Goal: Information Seeking & Learning: Learn about a topic

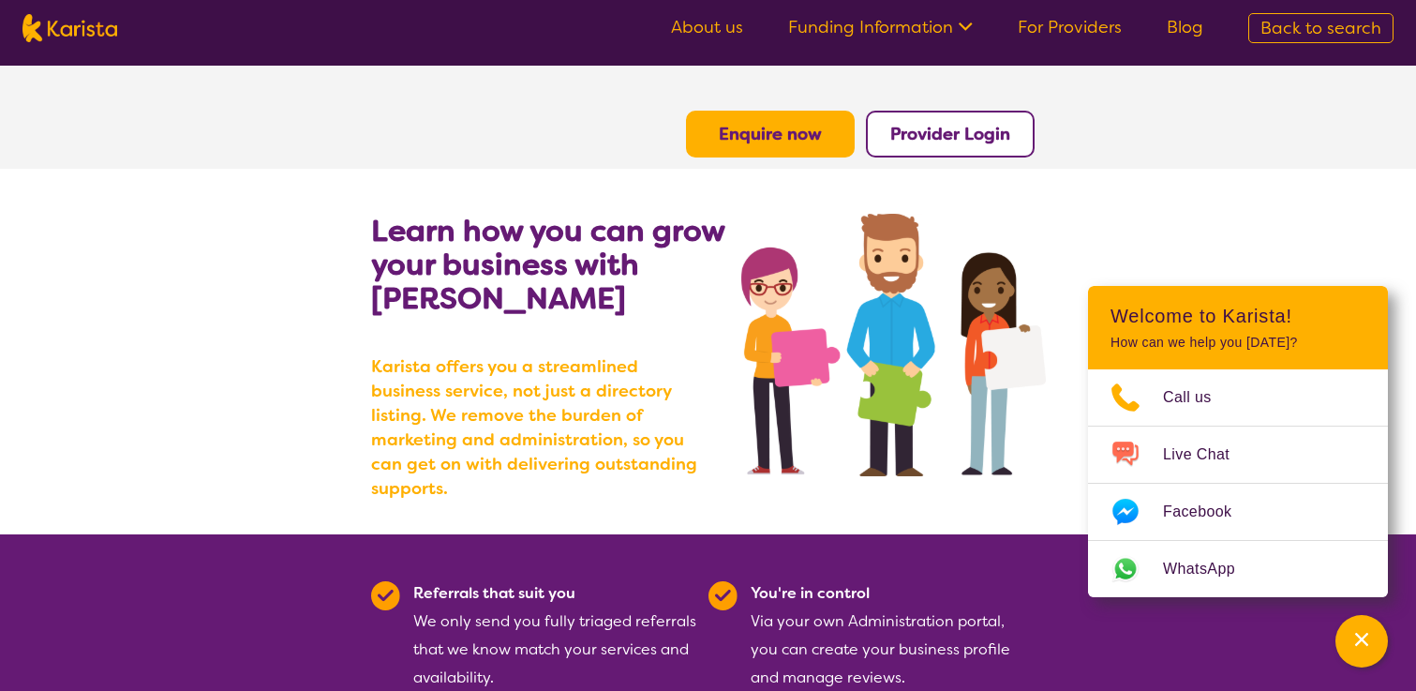
click at [971, 137] on b "Provider Login" at bounding box center [950, 134] width 120 height 22
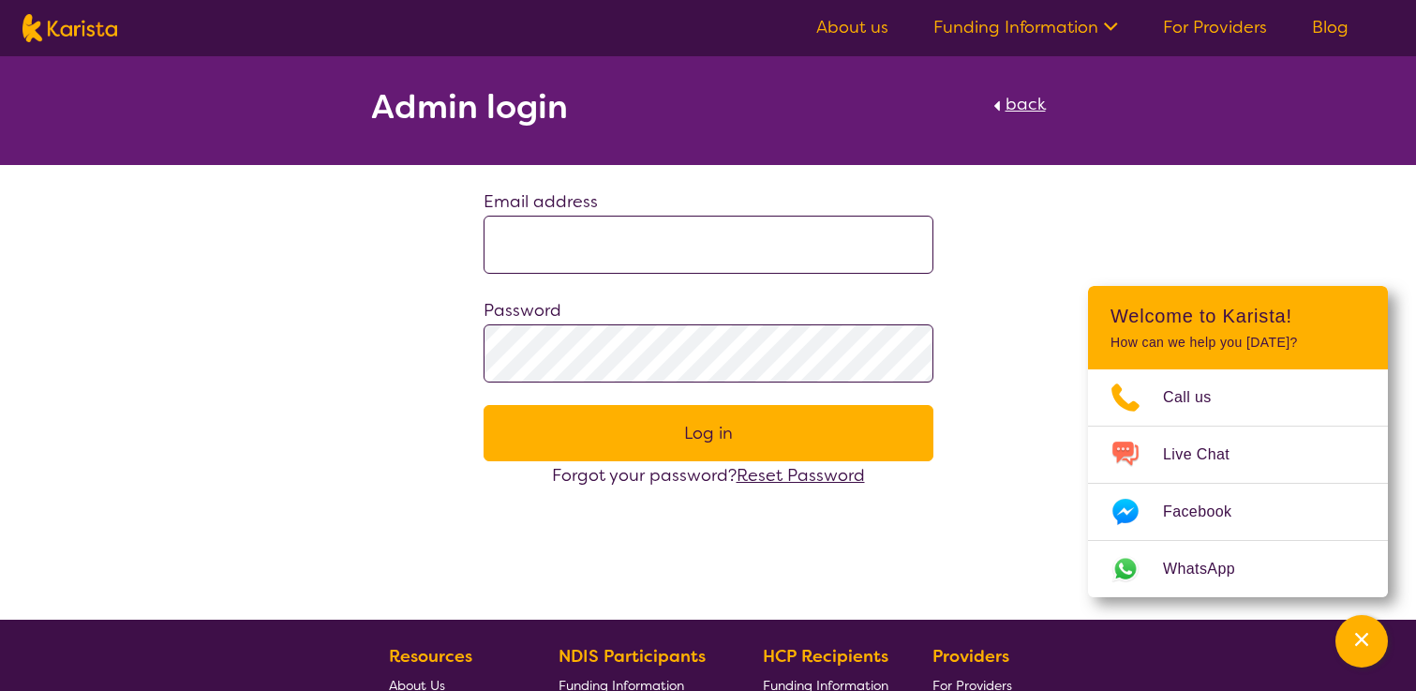
click at [101, 31] on img at bounding box center [69, 28] width 95 height 28
select select "EC"
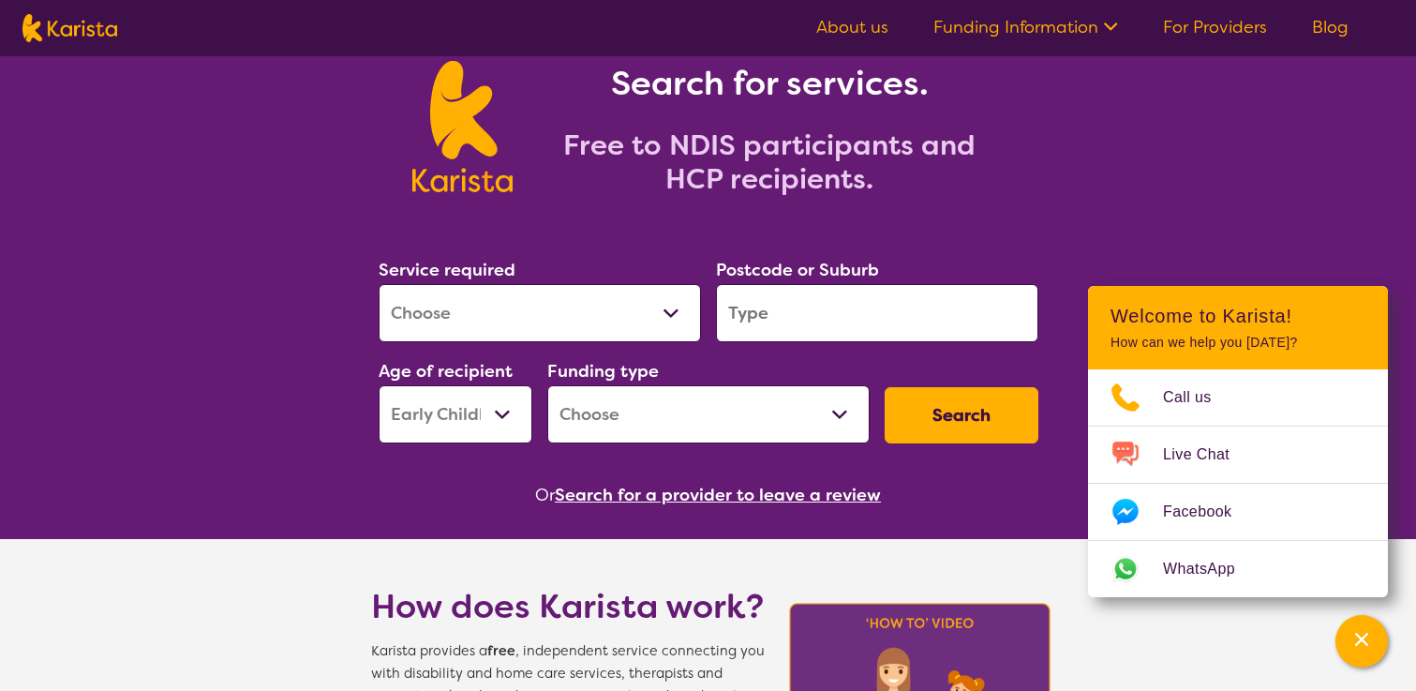
scroll to position [150, 0]
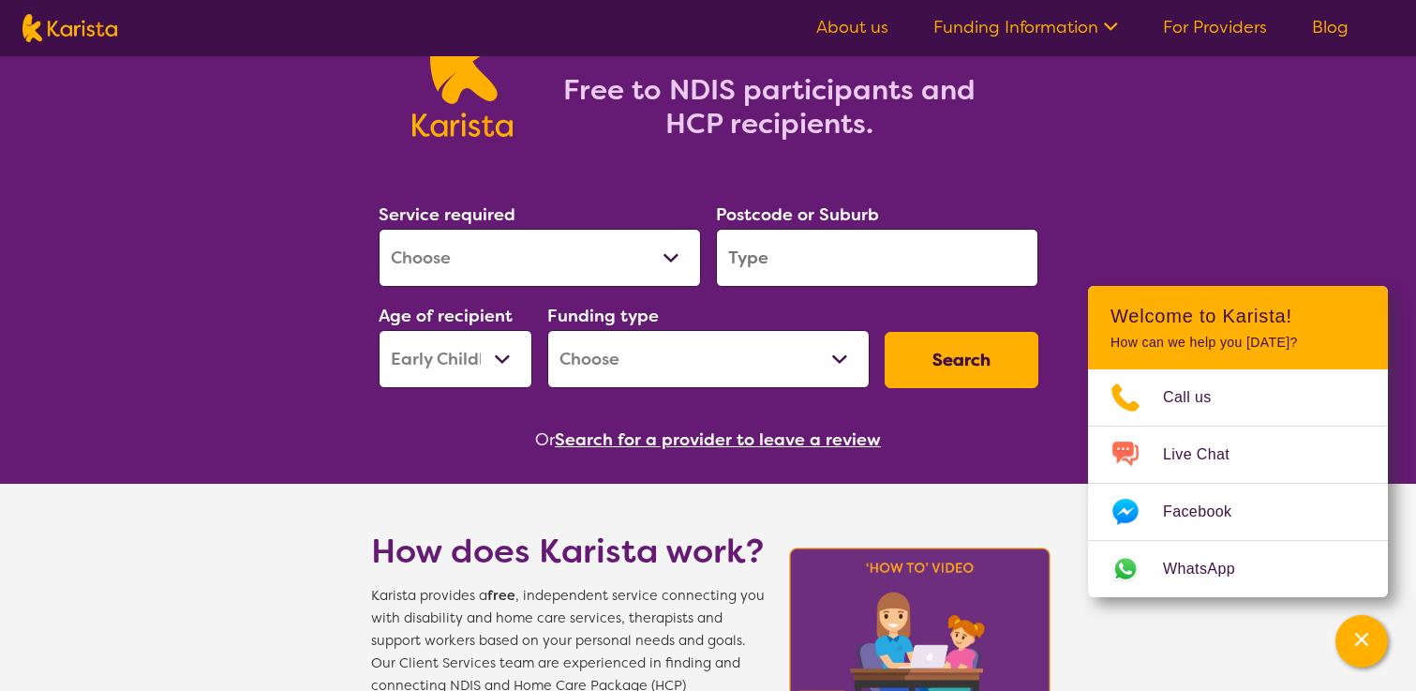
click at [848, 444] on button "Search for a provider to leave a review" at bounding box center [718, 439] width 326 height 28
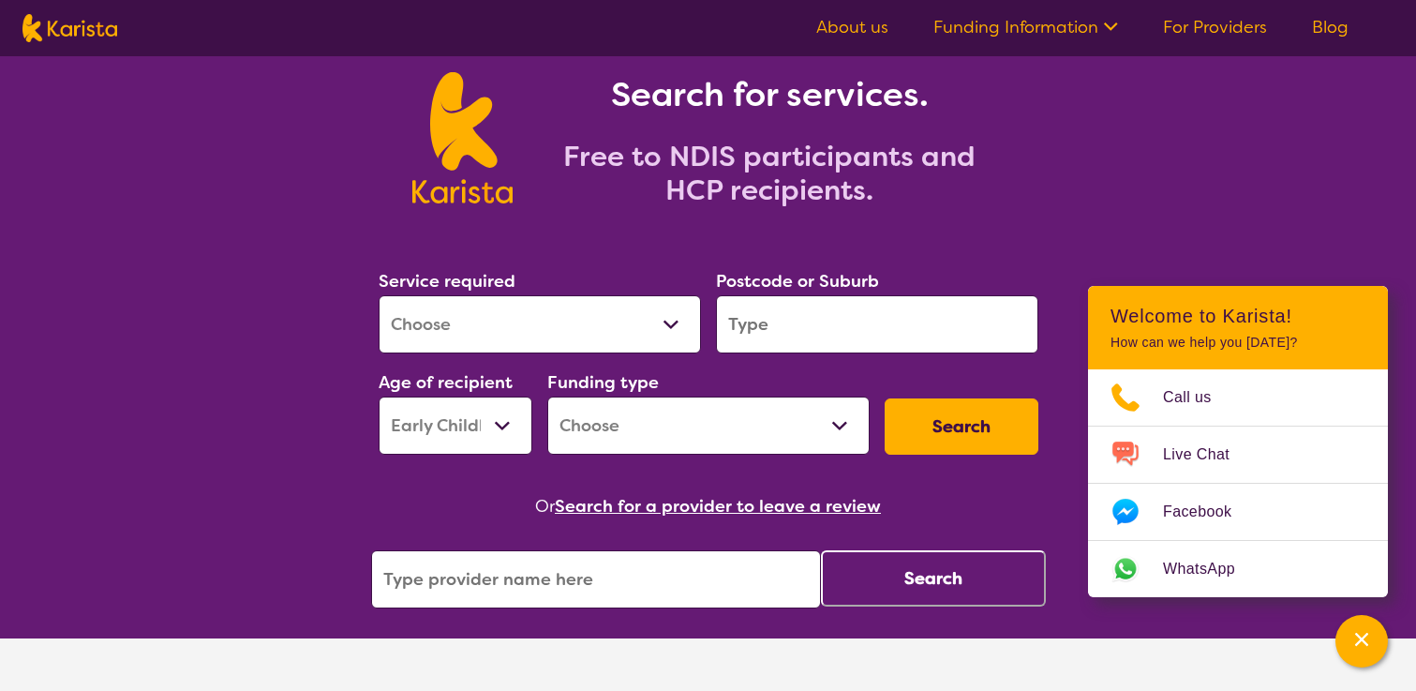
scroll to position [0, 0]
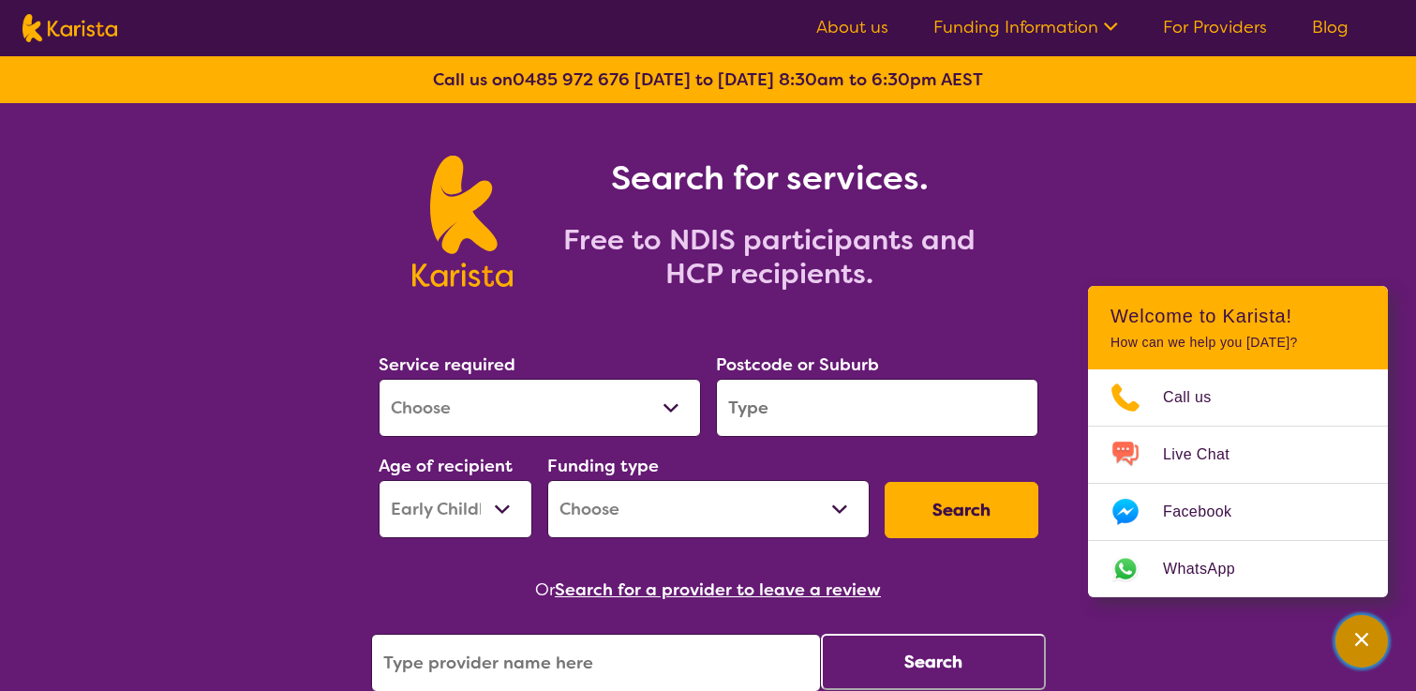
click at [1368, 635] on icon "Channel Menu" at bounding box center [1361, 639] width 19 height 19
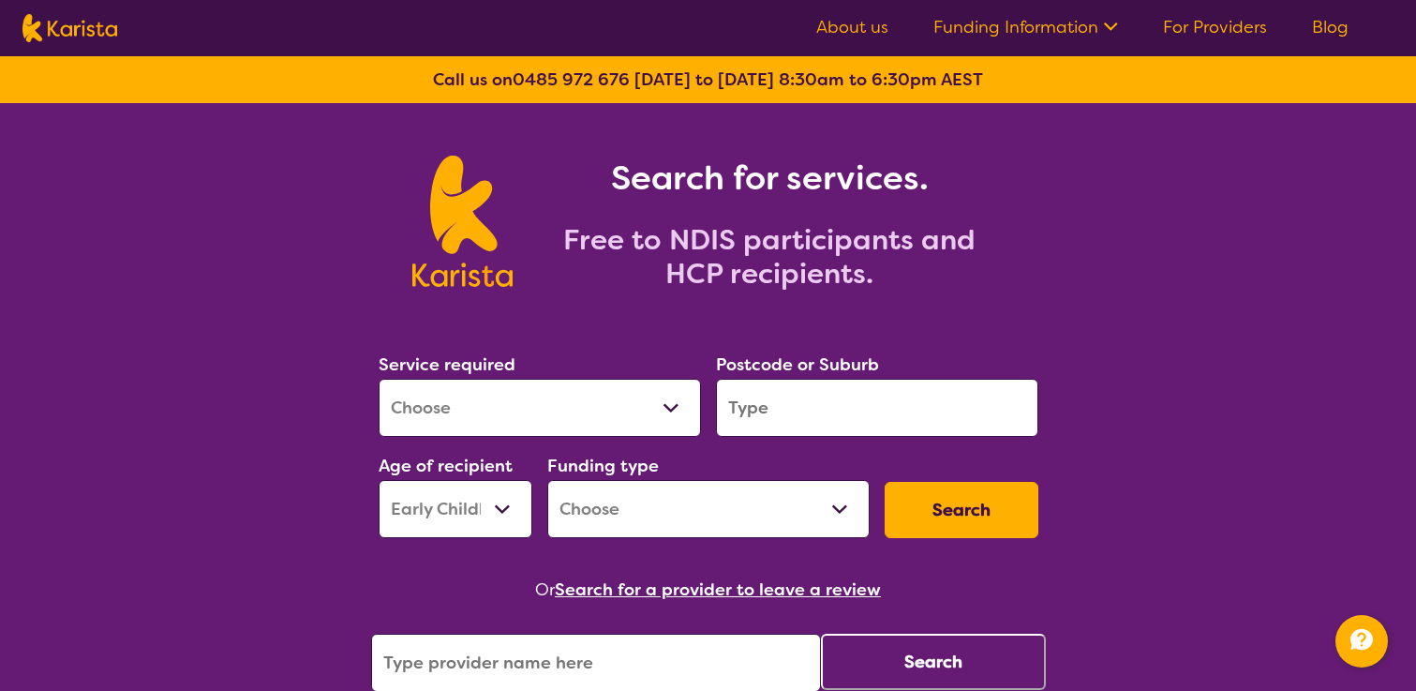
click at [1207, 35] on link "For Providers" at bounding box center [1215, 27] width 104 height 22
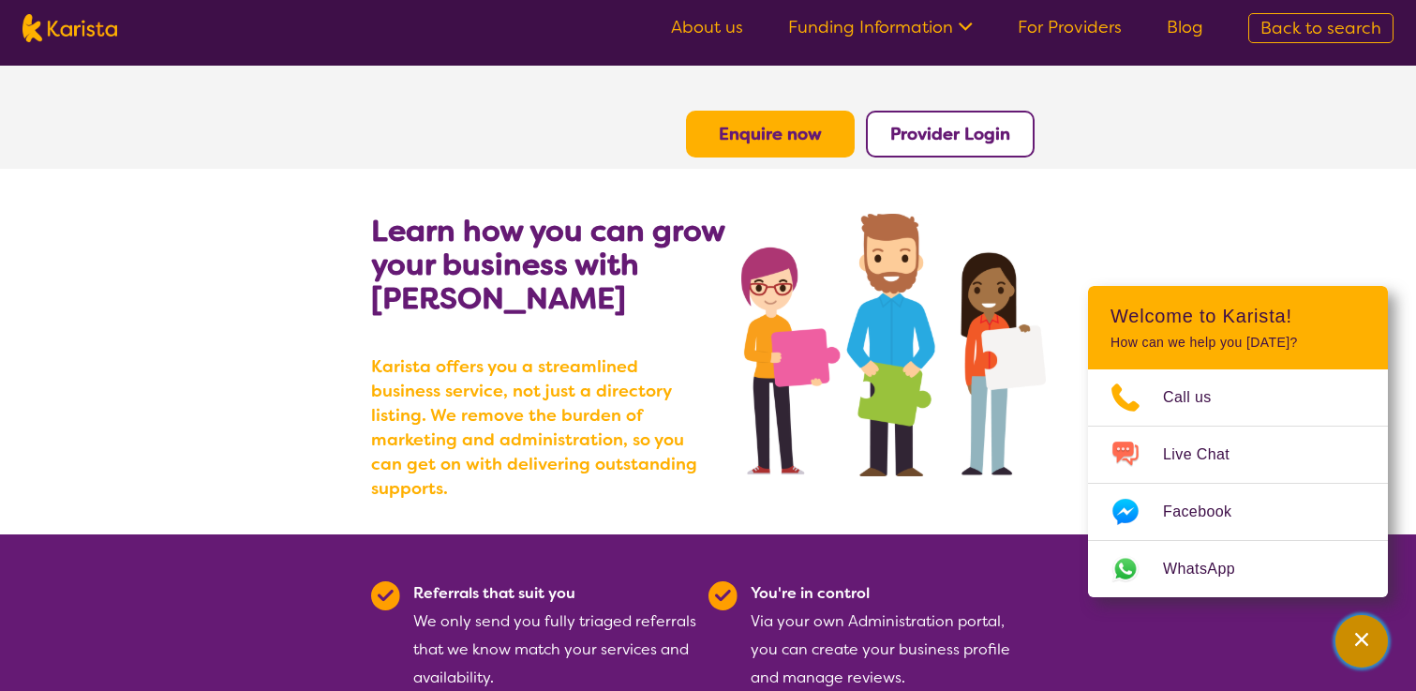
click at [1361, 642] on icon "Channel Menu" at bounding box center [1361, 639] width 19 height 19
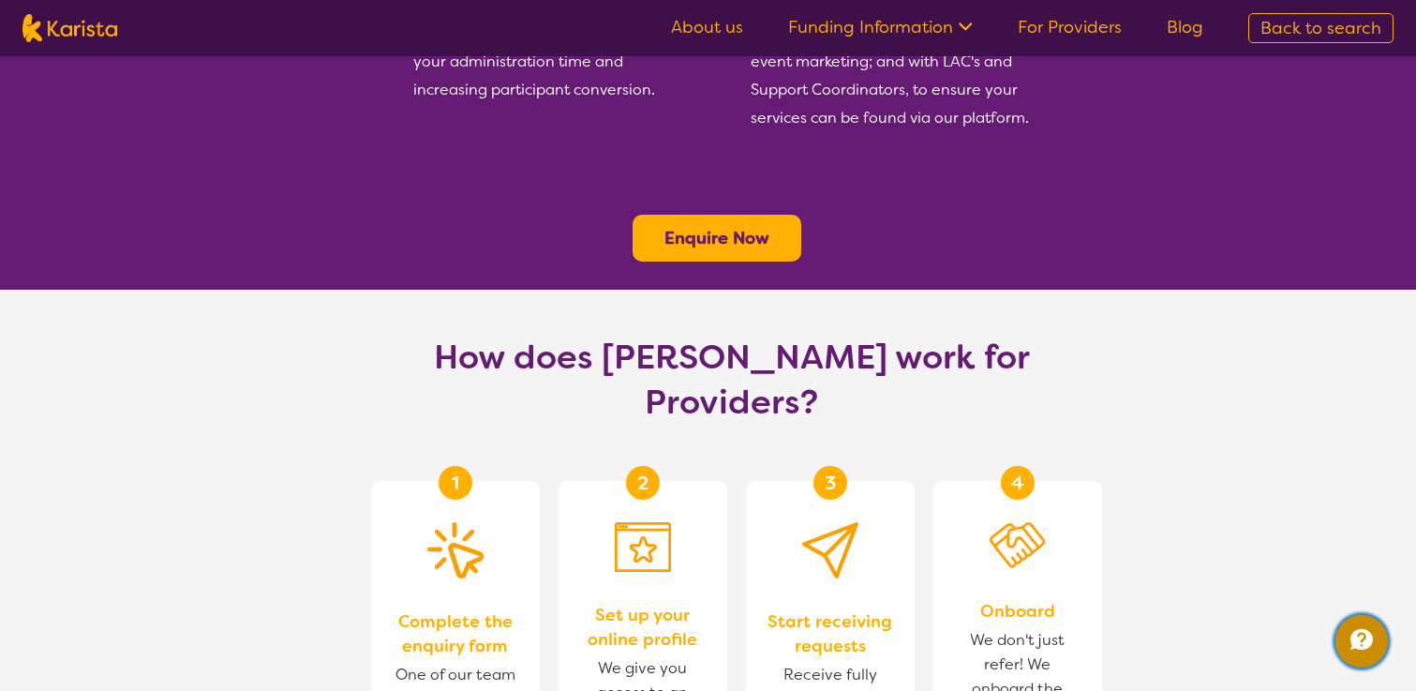
scroll to position [783, 0]
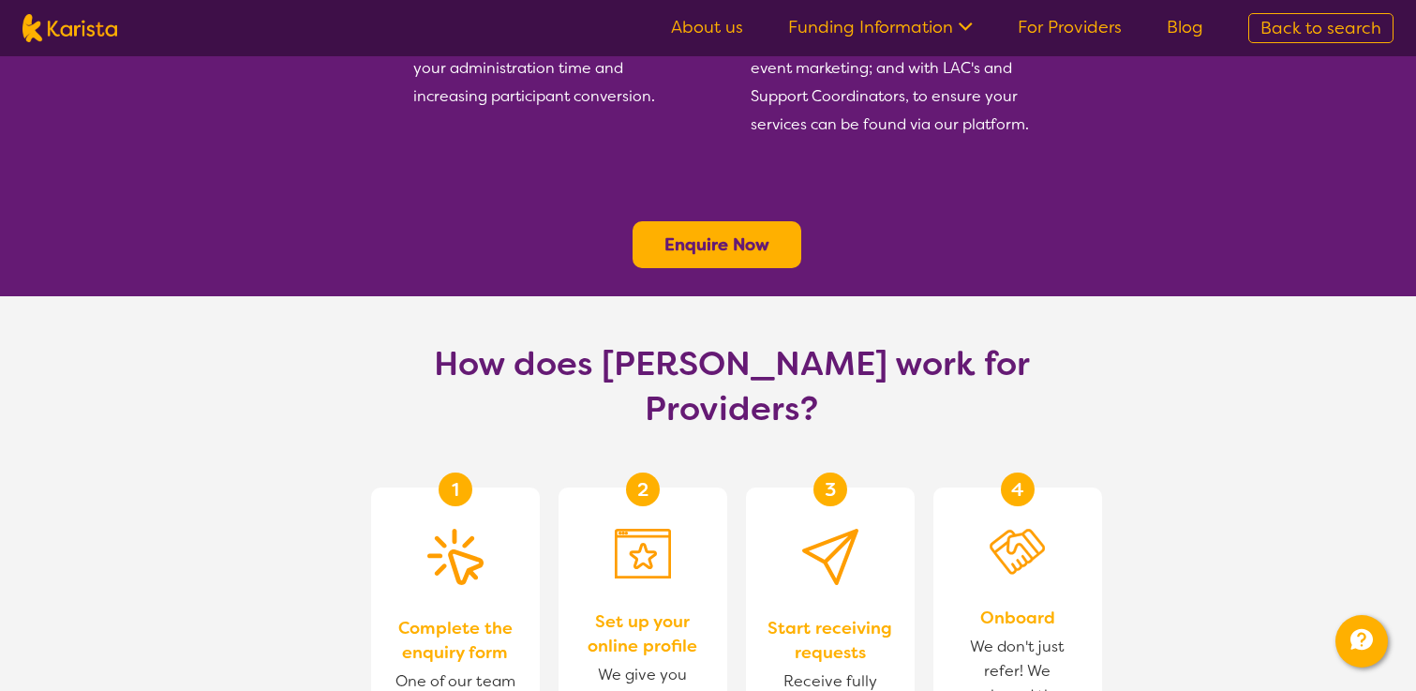
click at [746, 233] on b "Enquire Now" at bounding box center [716, 244] width 105 height 22
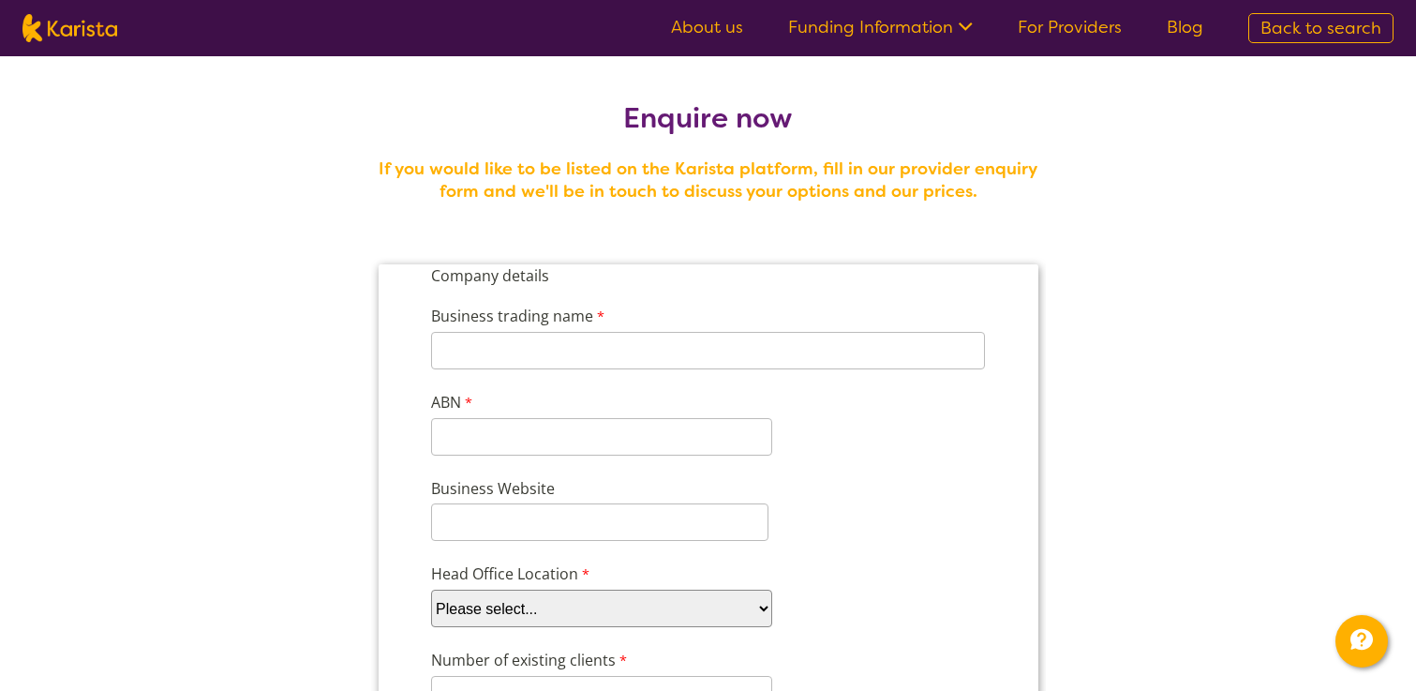
click at [1320, 26] on span "Back to search" at bounding box center [1320, 28] width 121 height 22
select select "EC"
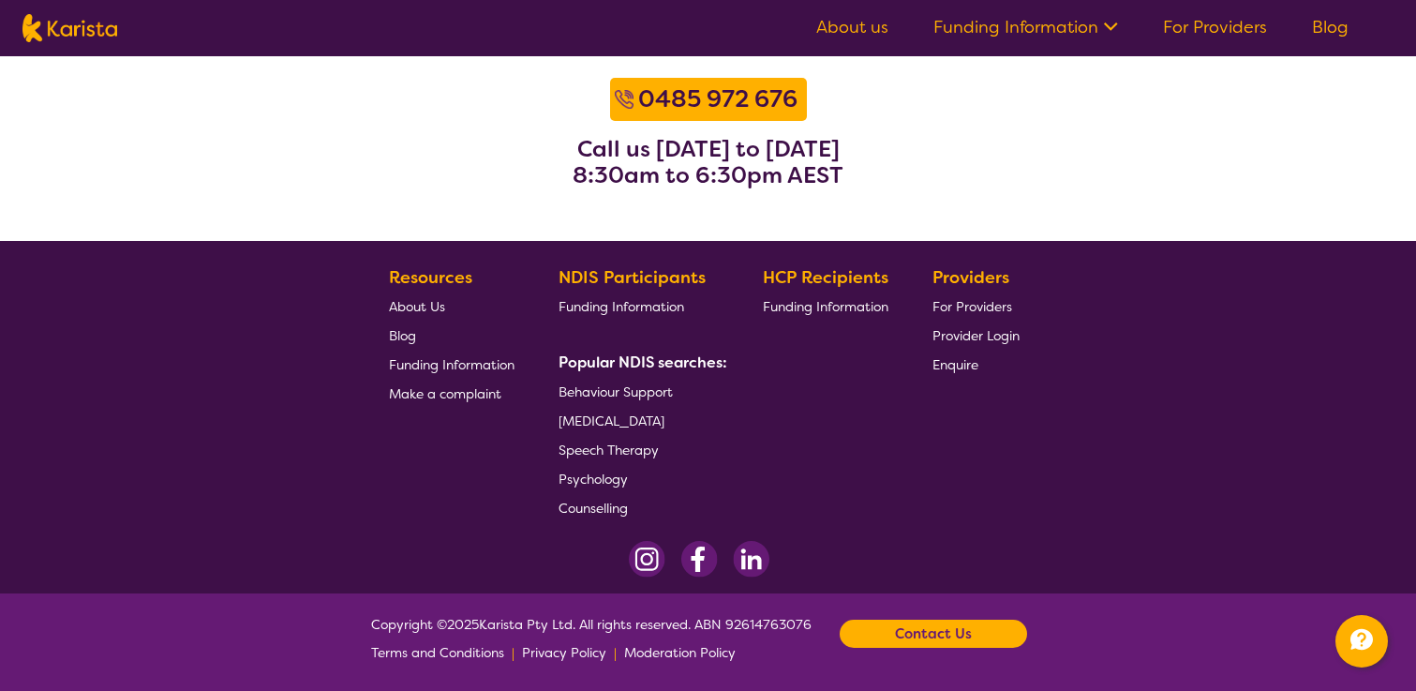
scroll to position [2453, 0]
